Goal: Task Accomplishment & Management: Use online tool/utility

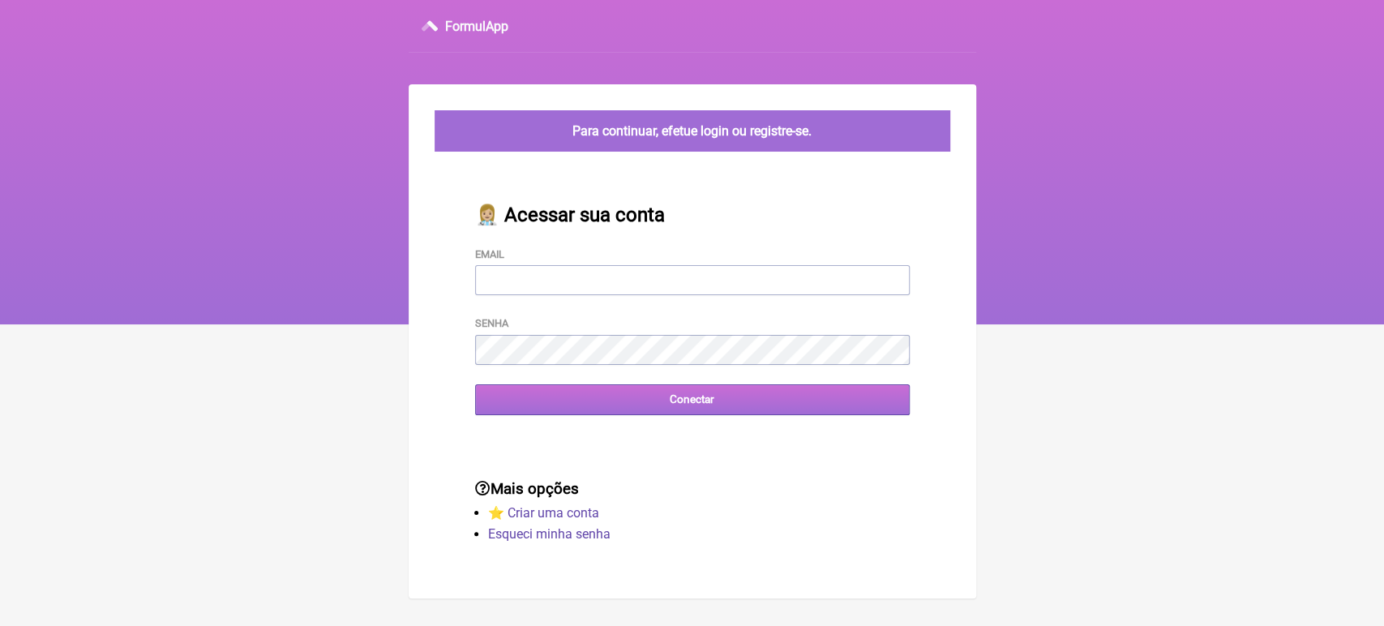
type input "[EMAIL_ADDRESS][DOMAIN_NAME]"
click at [615, 402] on input "Conectar" at bounding box center [692, 399] width 435 height 30
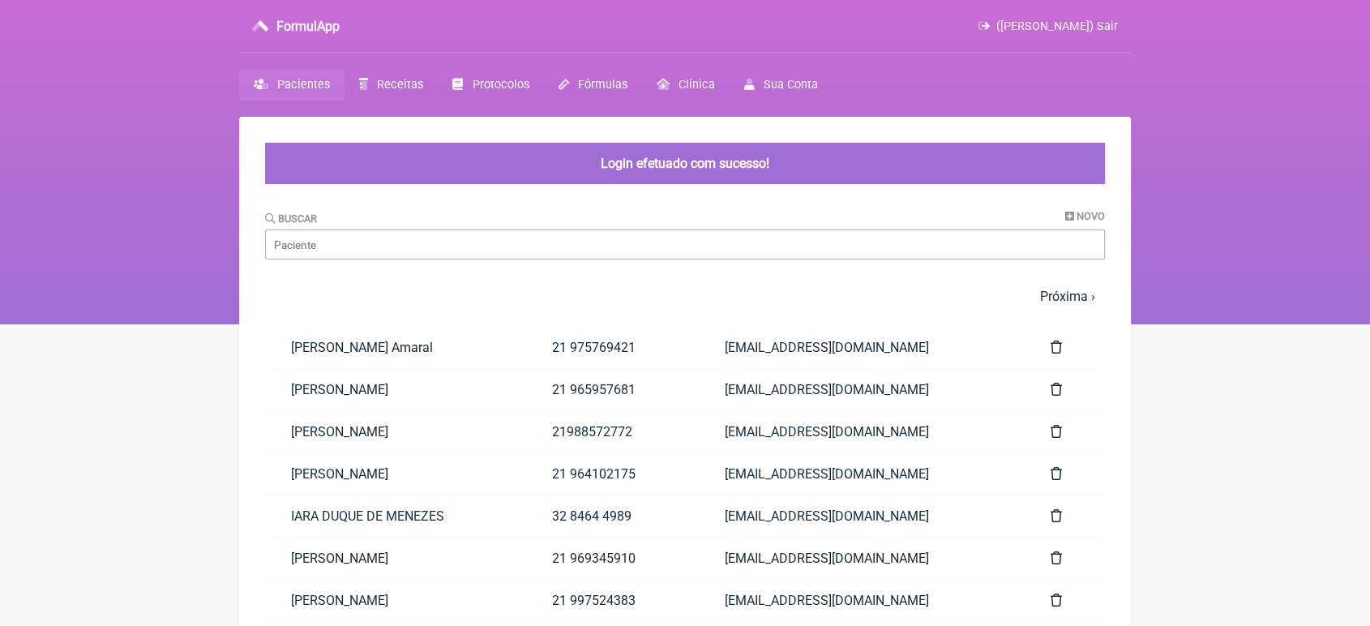
click at [615, 402] on link "21 965957681" at bounding box center [612, 389] width 173 height 41
